Goal: Entertainment & Leisure: Consume media (video, audio)

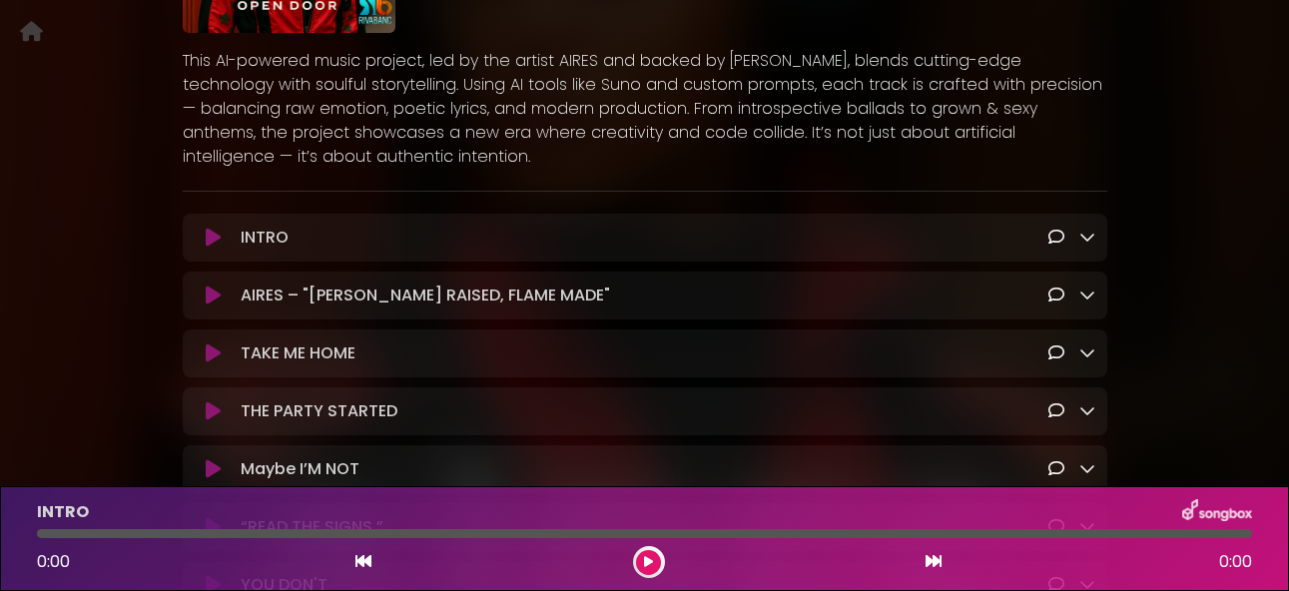
click at [211, 301] on icon at bounding box center [213, 296] width 15 height 20
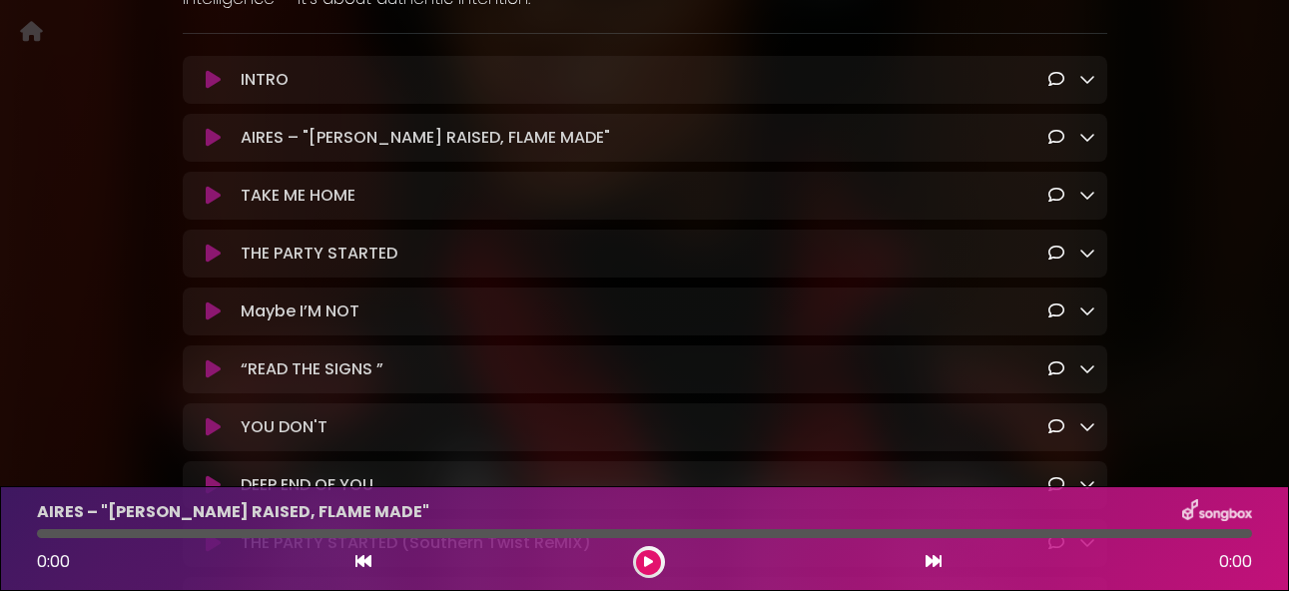
scroll to position [481, 0]
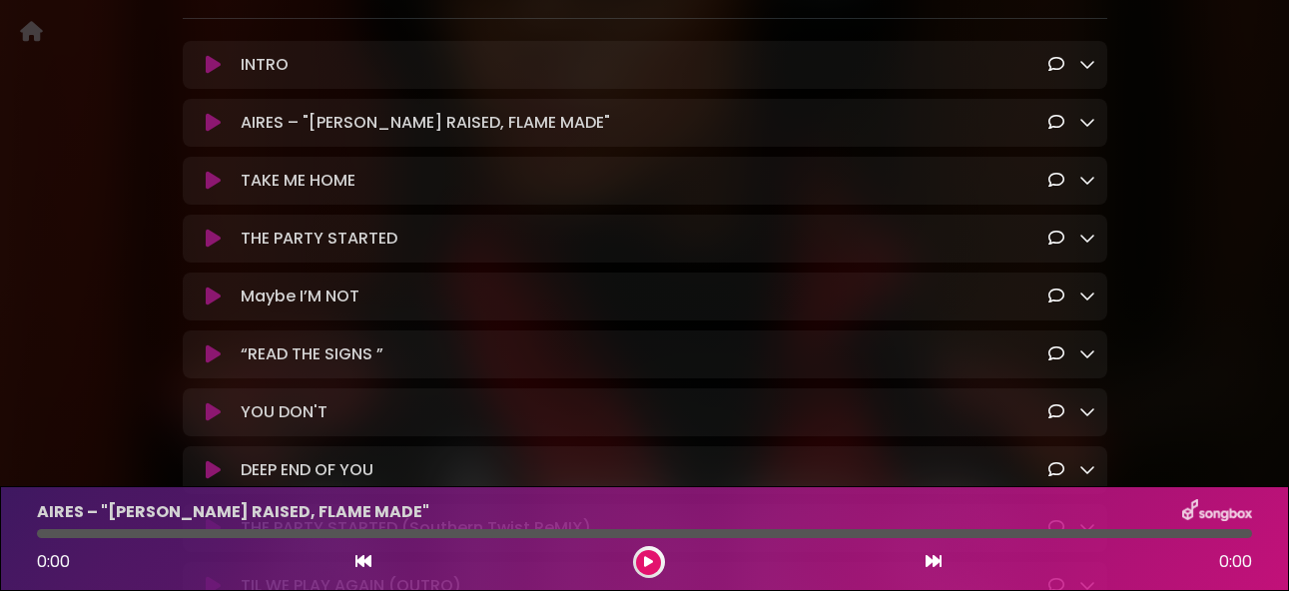
click at [218, 126] on icon at bounding box center [213, 123] width 15 height 20
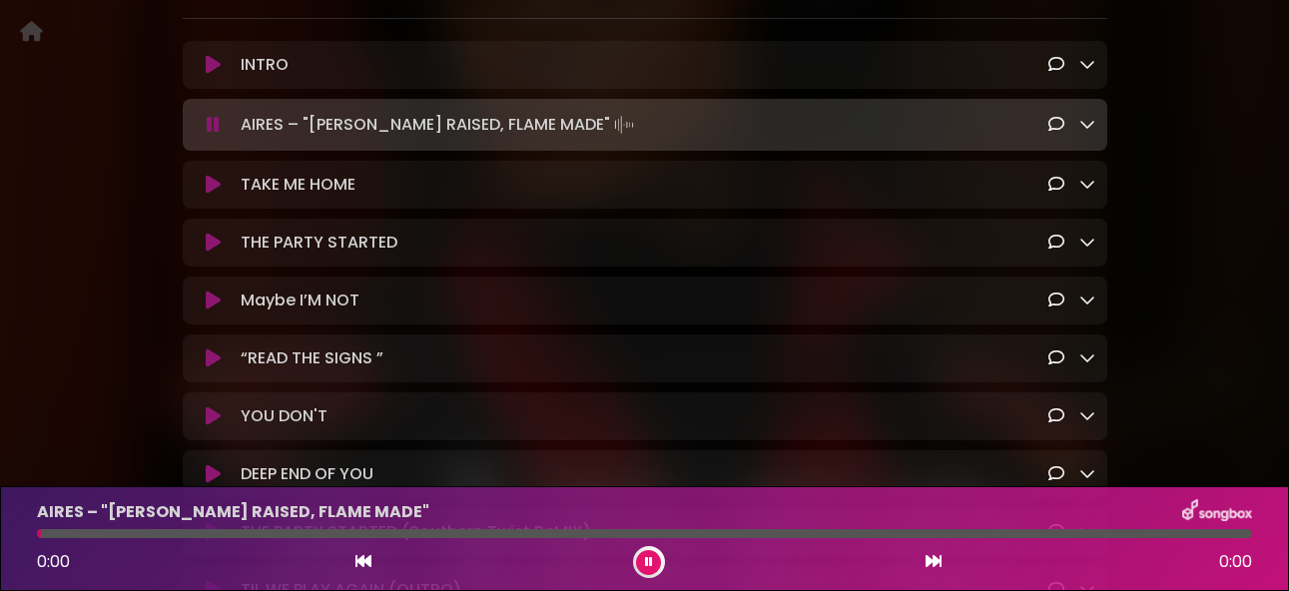
click at [833, 123] on div "AIRES – "RIVA RAISED, FLAME MADE" Loading Track..." at bounding box center [664, 125] width 863 height 28
click at [214, 134] on icon at bounding box center [213, 125] width 13 height 20
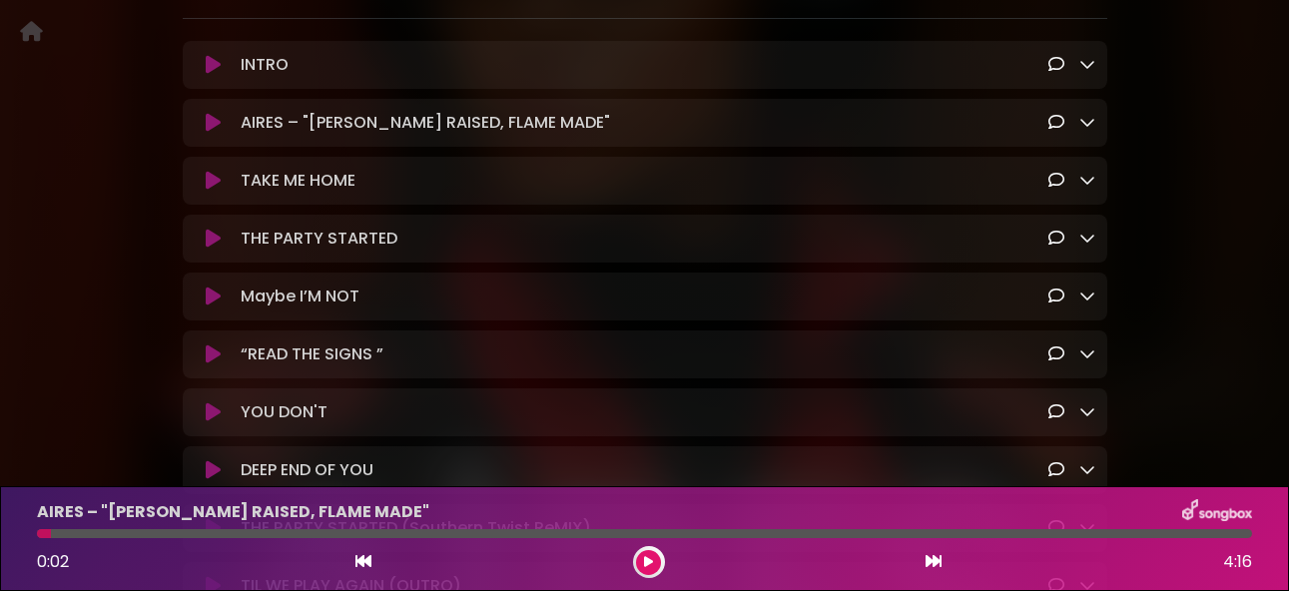
click at [1089, 130] on icon at bounding box center [1087, 122] width 16 height 16
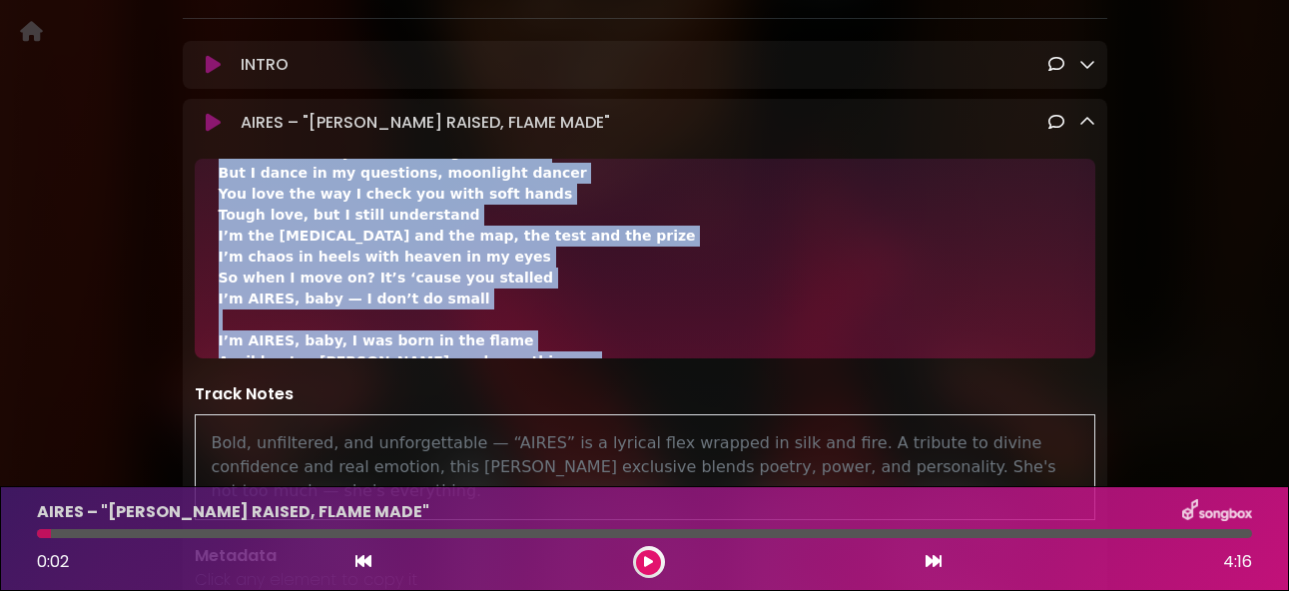
scroll to position [918, 0]
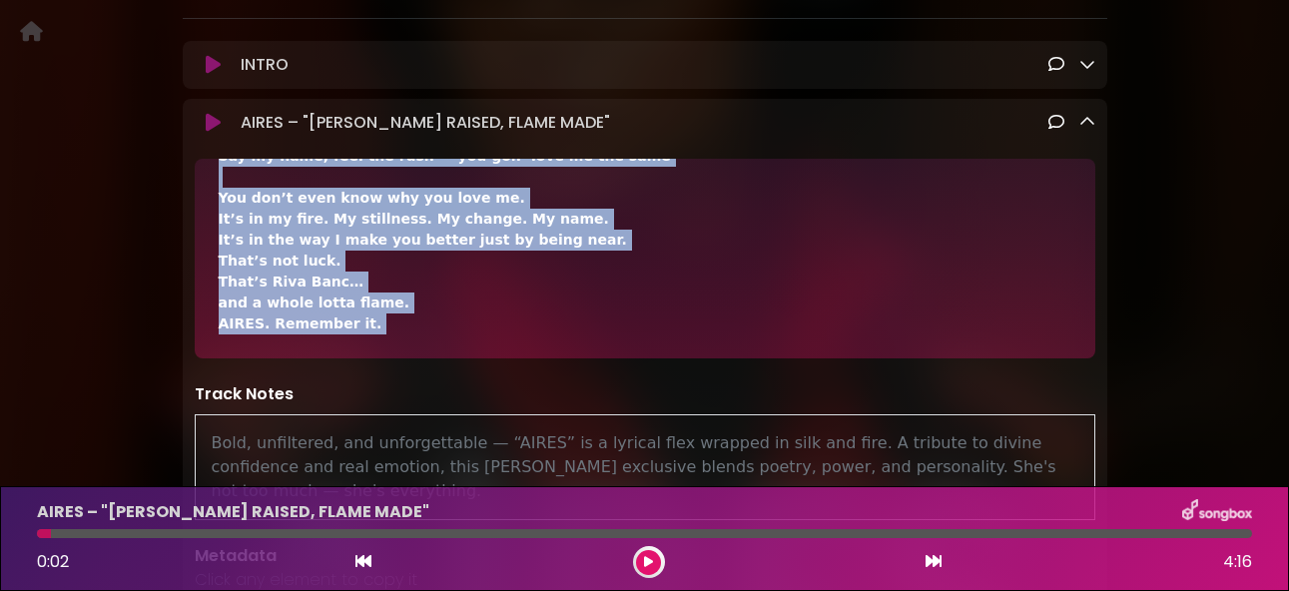
drag, startPoint x: 219, startPoint y: 197, endPoint x: 417, endPoint y: 376, distance: 267.9
click at [417, 376] on div "Yeah, I’m a lot — but I ain’t ever been too much If you said that, it’s ‘cause …" at bounding box center [645, 513] width 925 height 708
copy div "Yeah, I’m a lot — but I ain’t ever been too much If you said that, it’s ‘cause …"
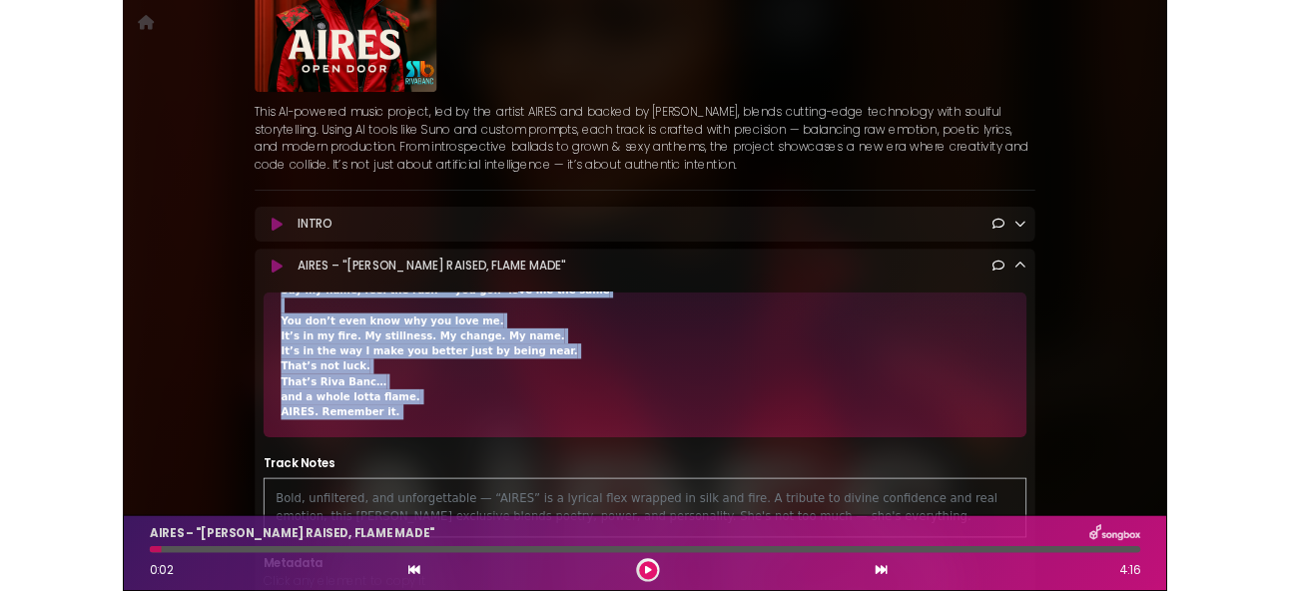
scroll to position [256, 0]
